Goal: Manage account settings

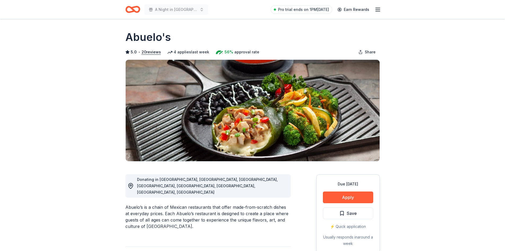
click at [378, 11] on icon "button" at bounding box center [378, 9] width 6 height 6
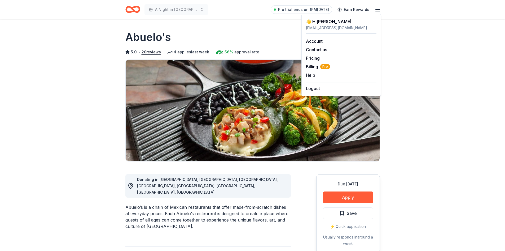
click at [237, 32] on div "Abuelo's" at bounding box center [252, 37] width 255 height 15
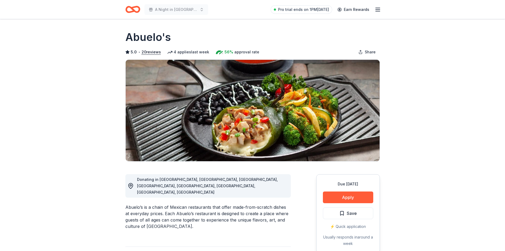
click at [179, 52] on div "4 applies last week" at bounding box center [188, 52] width 42 height 6
click at [378, 10] on icon "button" at bounding box center [378, 9] width 6 height 6
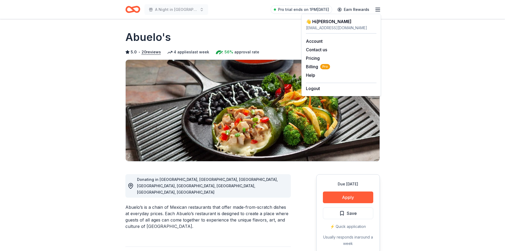
click at [328, 21] on div "👋 Hi [PERSON_NAME]" at bounding box center [341, 21] width 71 height 6
click at [323, 40] on link "Account" at bounding box center [314, 40] width 17 height 5
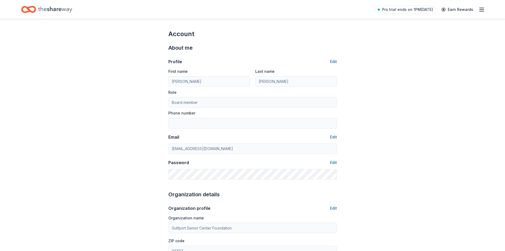
click at [29, 10] on icon "Home" at bounding box center [31, 9] width 8 height 5
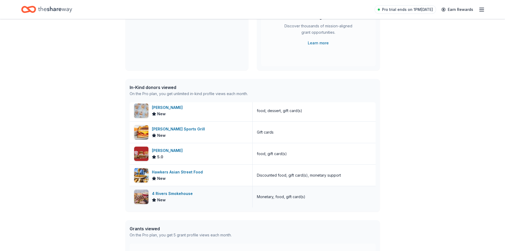
scroll to position [80, 0]
